Goal: Task Accomplishment & Management: Manage account settings

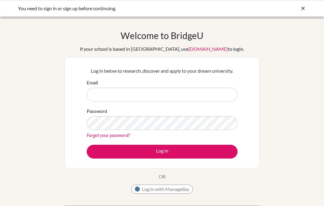
scroll to position [62, 0]
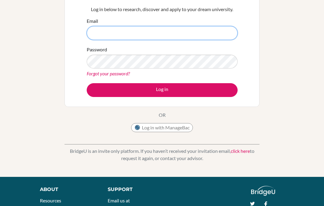
click at [213, 35] on input "Email" at bounding box center [162, 33] width 151 height 14
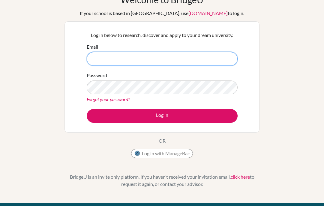
scroll to position [35, 0]
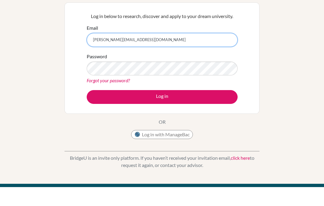
type input "marco.blen@delcamposchool.org"
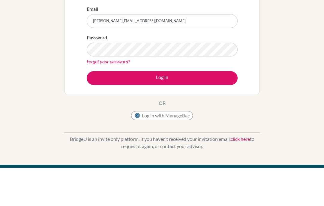
click at [96, 97] on link "Forgot your password?" at bounding box center [108, 100] width 43 height 6
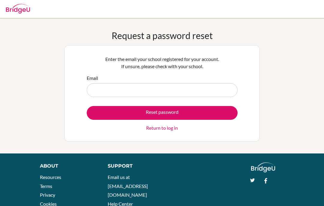
click at [97, 97] on input "Email" at bounding box center [162, 90] width 151 height 14
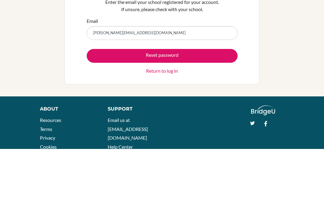
type input "marco.blen@delcamposchool.org"
click at [105, 106] on button "Reset password" at bounding box center [162, 113] width 151 height 14
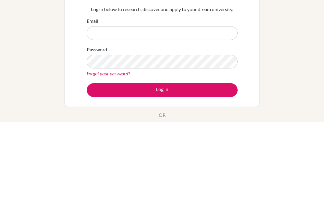
scroll to position [84, 0]
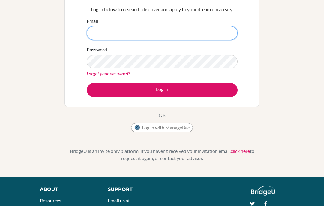
click at [98, 30] on input "Email" at bounding box center [162, 33] width 151 height 14
type input "marco.blen@delcamposchool.org"
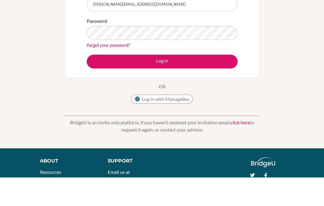
click at [114, 83] on button "Log in" at bounding box center [162, 90] width 151 height 14
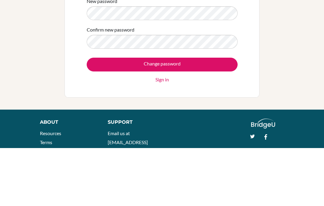
click at [114, 116] on input "Change password" at bounding box center [162, 123] width 151 height 14
